Goal: Information Seeking & Learning: Learn about a topic

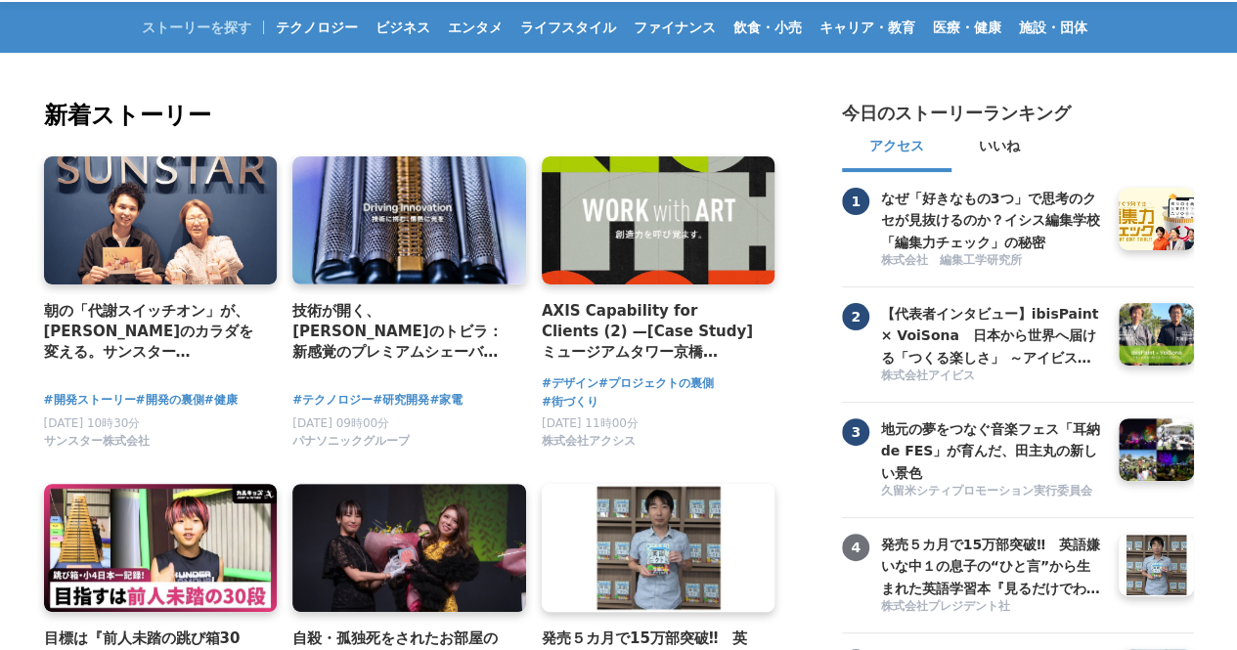
scroll to position [98, 0]
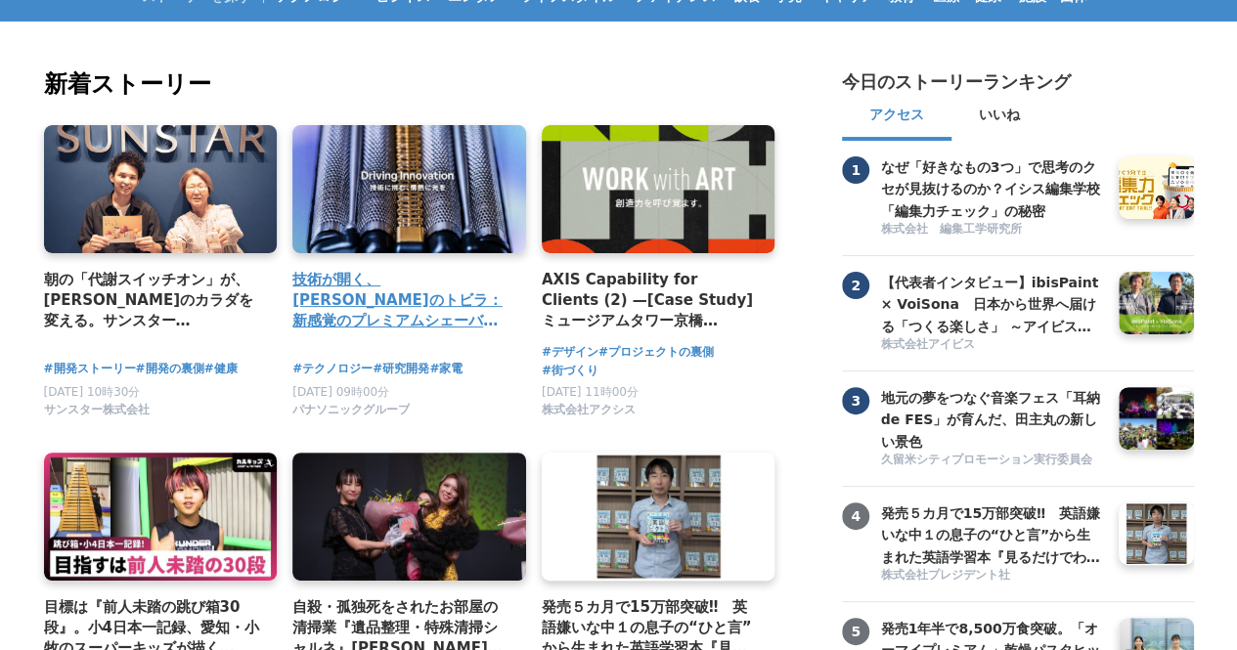
click at [389, 313] on h4 "技術が開く、[PERSON_NAME]のトビラ：新感覚のプレミアムシェーバー「ラムダッシュ パームイン」" at bounding box center [401, 301] width 218 height 64
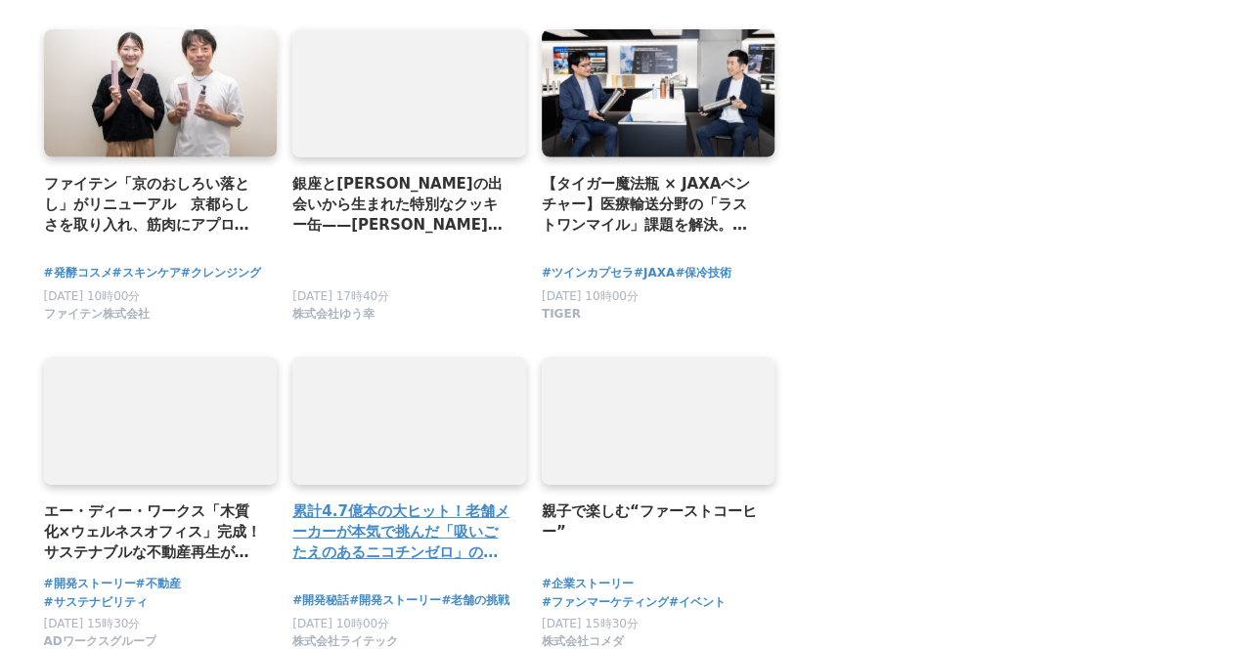
scroll to position [2836, 0]
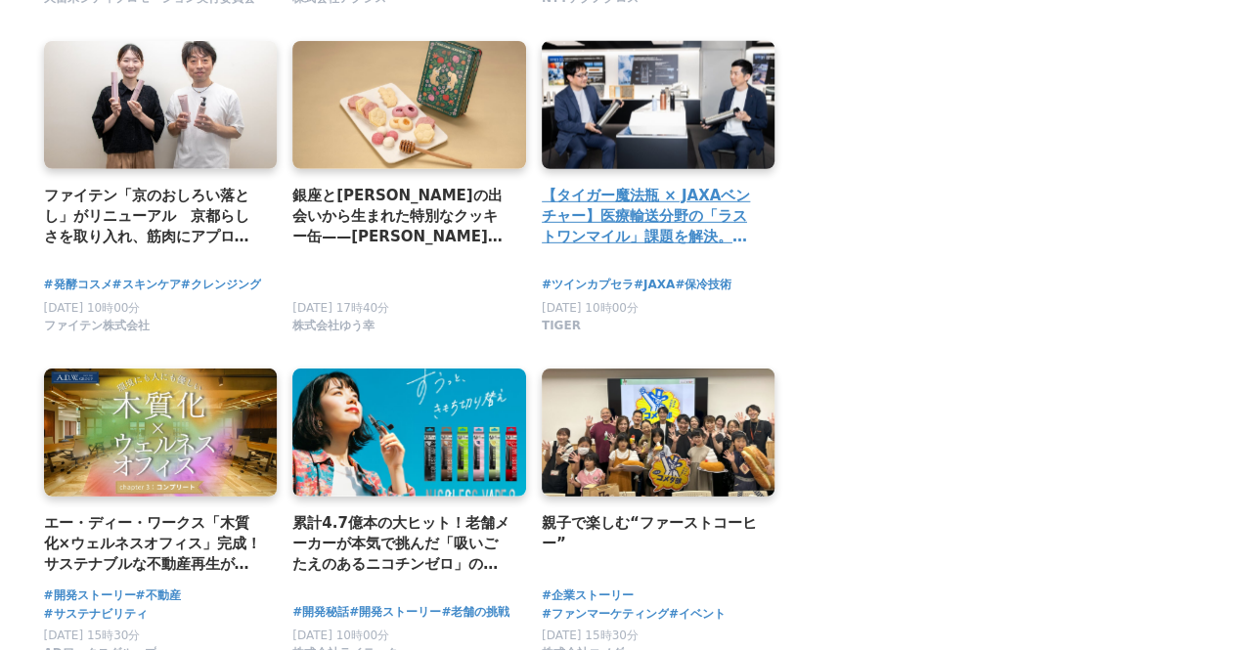
click at [685, 179] on div "【タイガー魔法瓶 × JAXAベンチャー】医療輸送分野の「ラストワンマイル」課題を解決。電源不要で最大11日以上の保冷を実現する「BAMBOO SHELLte…" at bounding box center [659, 148] width 234 height 214
click at [685, 186] on div "【タイガー魔法瓶 × JAXAベンチャー】医療輸送分野の「ラストワンマイル」課題を解決。電源不要で最大11日以上の保冷を実現する「BAMBOO SHELLte…" at bounding box center [659, 148] width 234 height 214
click at [685, 189] on h2 "【タイガー魔法瓶 × JAXAベンチャー】医療輸送分野の「ラストワンマイル」課題を解決。電源不要で最大11日以上の保冷を実現する「BAMBOO SHELLte…" at bounding box center [651, 217] width 218 height 64
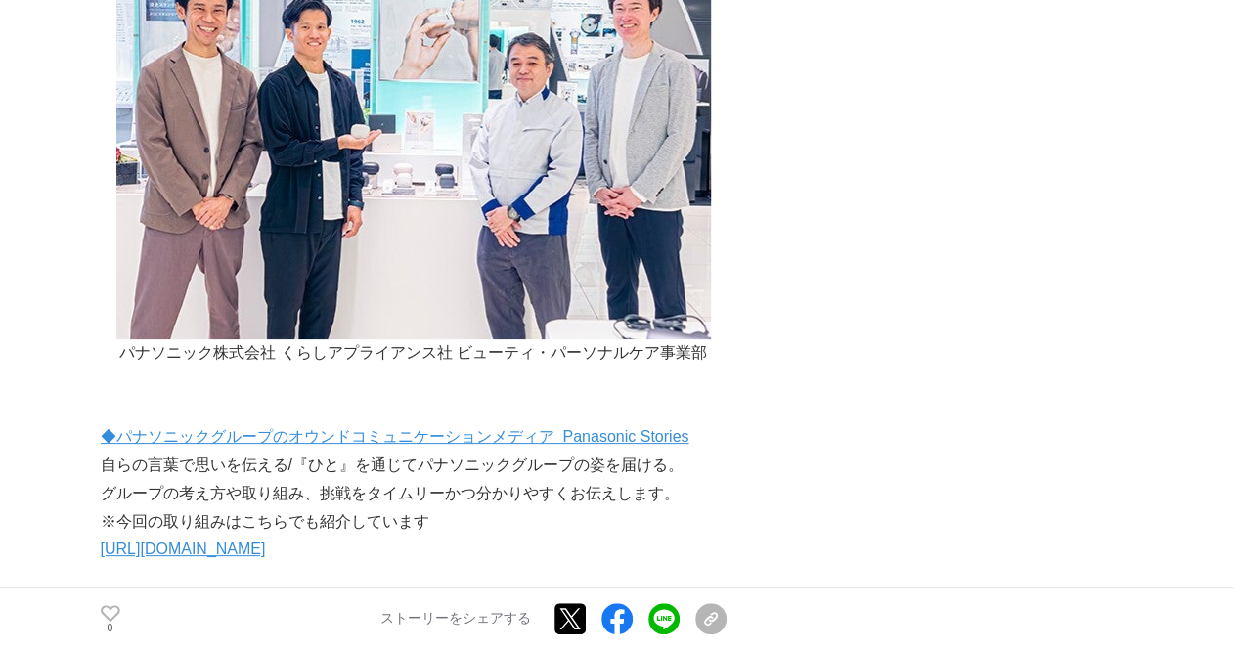
scroll to position [3716, 0]
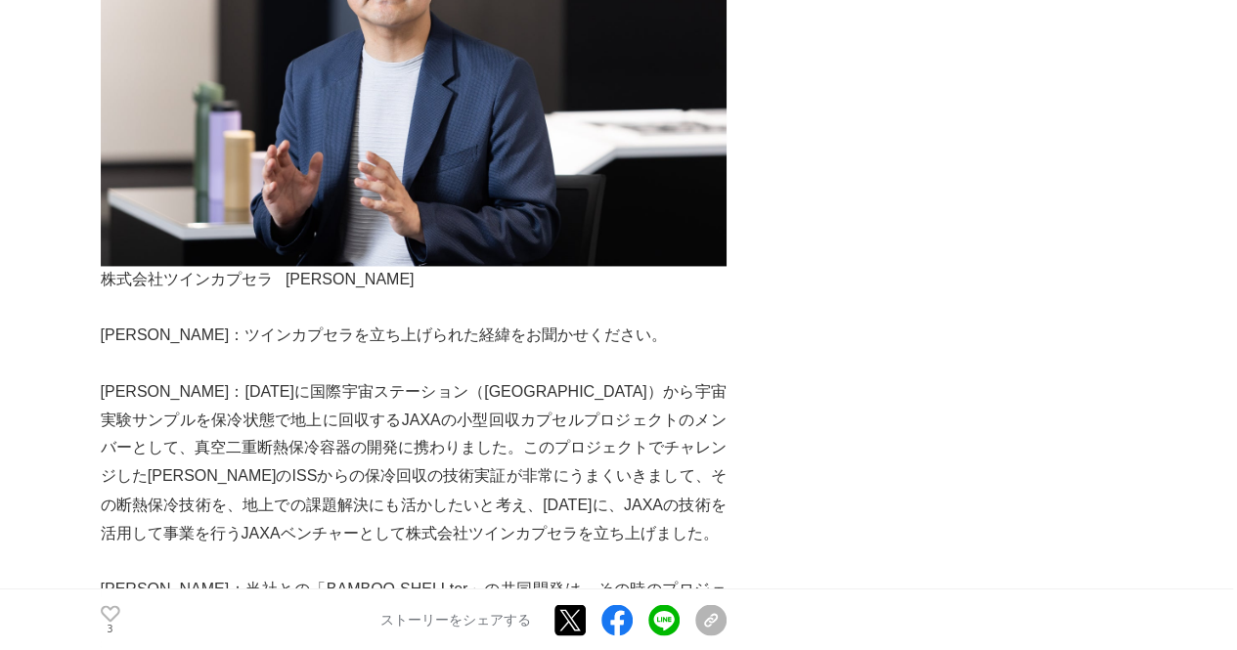
scroll to position [1369, 0]
